Goal: Communication & Community: Answer question/provide support

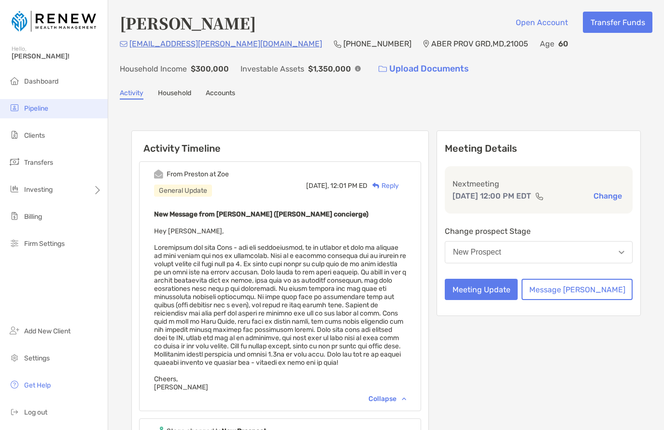
click at [41, 111] on span "Pipeline" at bounding box center [36, 108] width 24 height 8
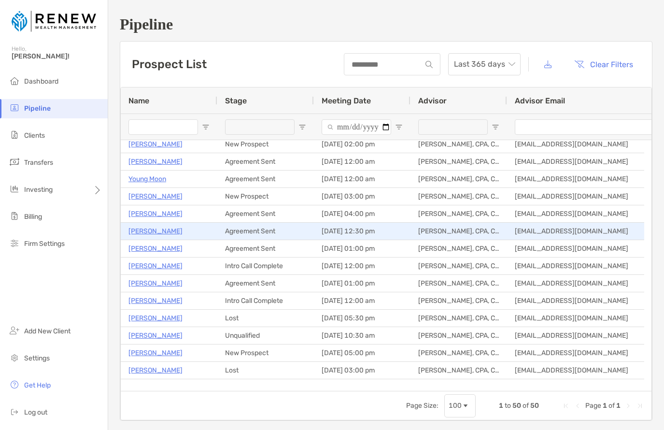
scroll to position [43, 0]
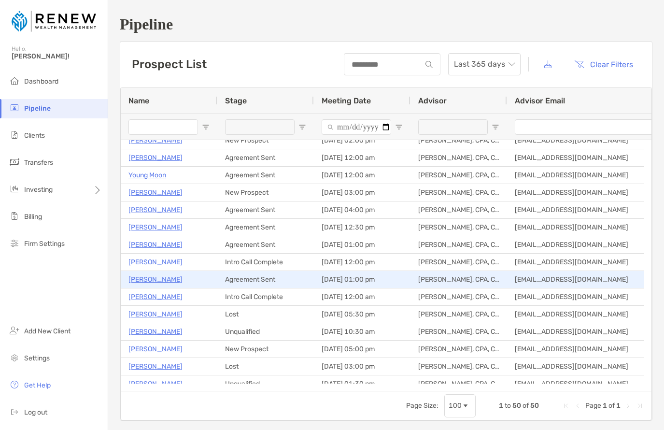
click at [139, 281] on p "[PERSON_NAME]" at bounding box center [155, 279] width 54 height 12
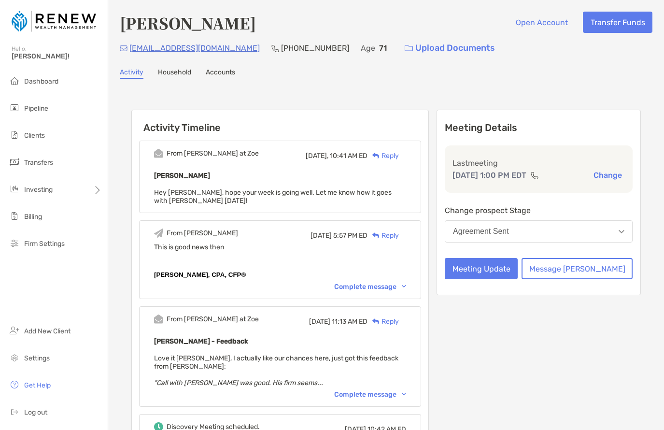
click at [317, 190] on span "Hey [PERSON_NAME], hope your week is going well. Let me know how it goes with […" at bounding box center [273, 196] width 238 height 16
click at [392, 287] on div "Complete message" at bounding box center [370, 286] width 72 height 8
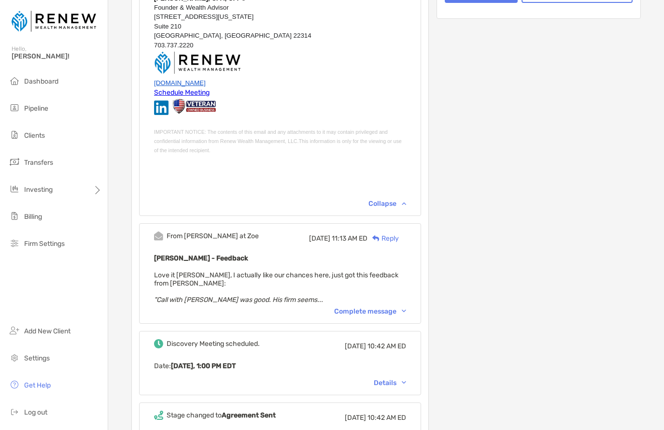
scroll to position [277, 0]
click at [396, 307] on div "Complete message" at bounding box center [370, 311] width 72 height 8
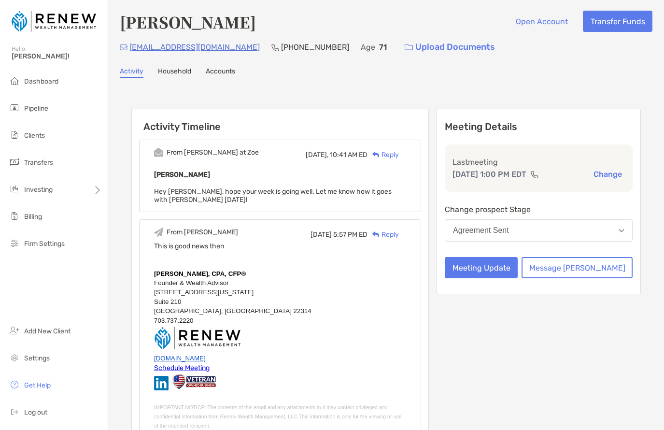
scroll to position [0, 0]
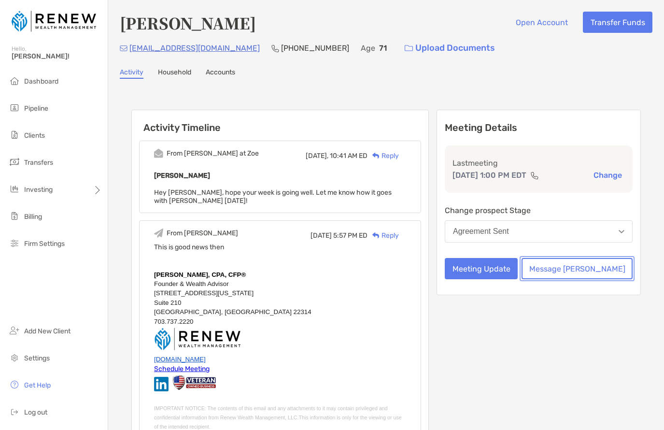
click at [590, 267] on button "Message [PERSON_NAME]" at bounding box center [576, 268] width 111 height 21
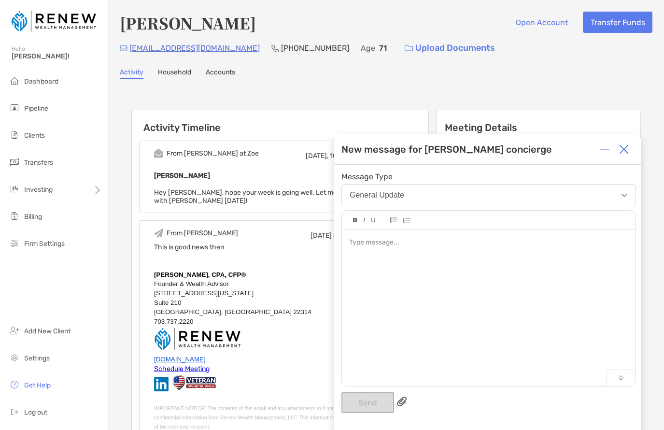
click at [409, 257] on div at bounding box center [488, 303] width 293 height 146
click at [625, 146] on img at bounding box center [624, 149] width 10 height 10
